Goal: Transaction & Acquisition: Purchase product/service

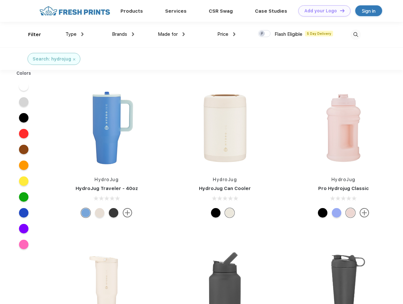
scroll to position [0, 0]
click at [322, 11] on link "Add your Logo Design Tool" at bounding box center [324, 10] width 52 height 11
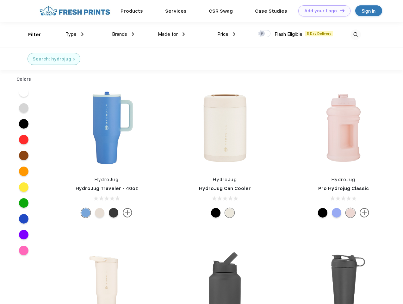
click at [0, 0] on div "Design Tool" at bounding box center [0, 0] width 0 height 0
click at [340, 10] on link "Add your Logo Design Tool" at bounding box center [324, 10] width 52 height 11
click at [30, 34] on div "Filter" at bounding box center [34, 34] width 13 height 7
click at [75, 34] on span "Type" at bounding box center [71, 34] width 11 height 6
click at [123, 34] on span "Brands" at bounding box center [119, 34] width 15 height 6
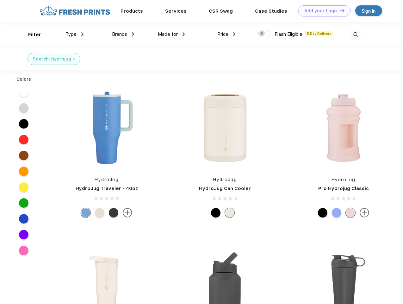
click at [172, 34] on span "Made for" at bounding box center [168, 34] width 20 height 6
click at [227, 34] on span "Price" at bounding box center [222, 34] width 11 height 6
click at [265, 34] on div at bounding box center [264, 33] width 12 height 7
click at [262, 34] on input "checkbox" at bounding box center [260, 32] width 4 height 4
click at [356, 34] on img at bounding box center [356, 34] width 10 height 10
